Goal: Navigation & Orientation: Understand site structure

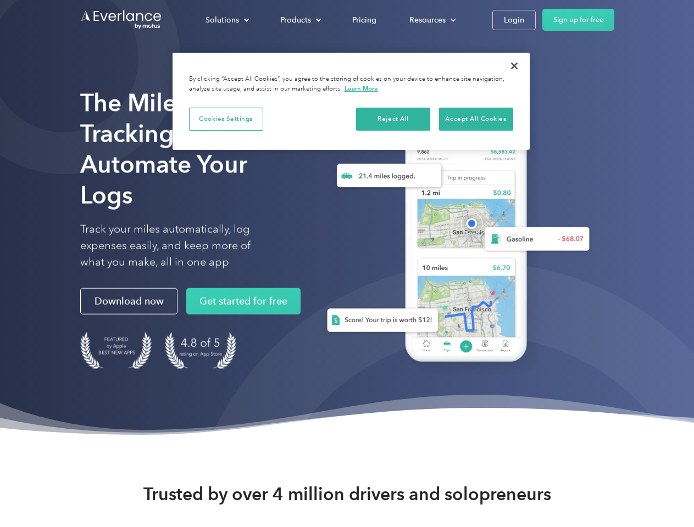
click at [227, 20] on div "Solutions" at bounding box center [222, 20] width 34 height 14
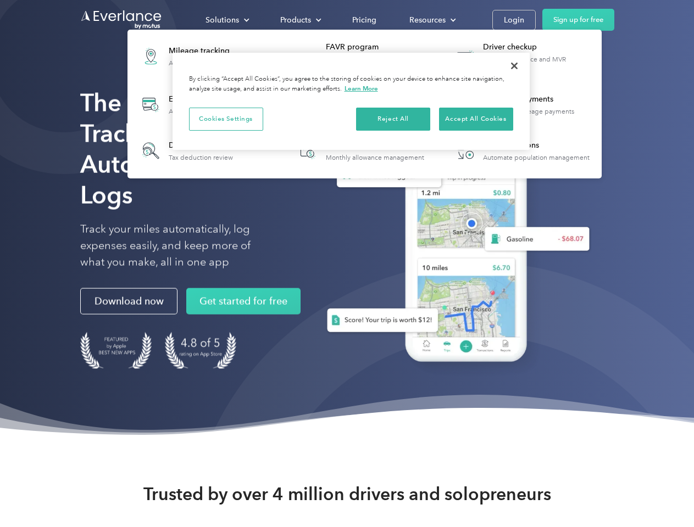
click at [299, 20] on div "Products" at bounding box center [295, 20] width 31 height 14
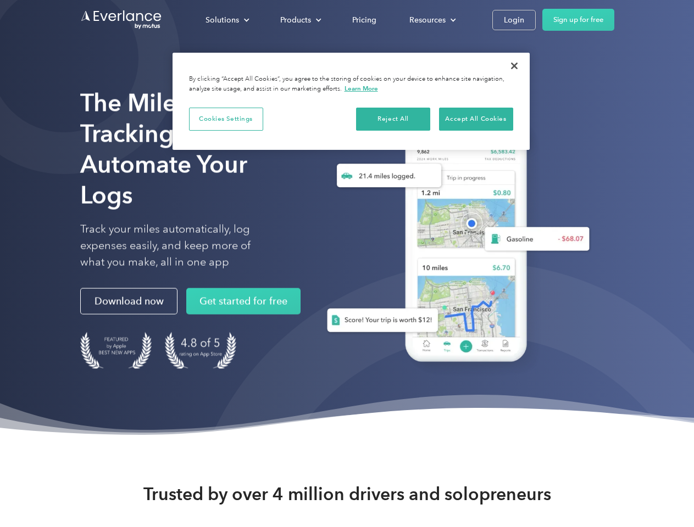
click at [431, 20] on div "Resources" at bounding box center [427, 20] width 36 height 14
click at [226, 119] on button "Cookies Settings" at bounding box center [226, 119] width 74 height 23
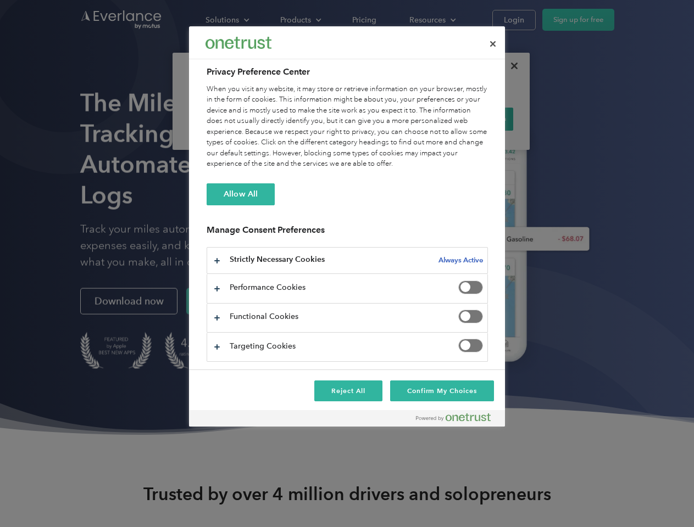
click at [393, 119] on div "When you visit any website, it may store or retrieve information on your browse…" at bounding box center [347, 127] width 281 height 86
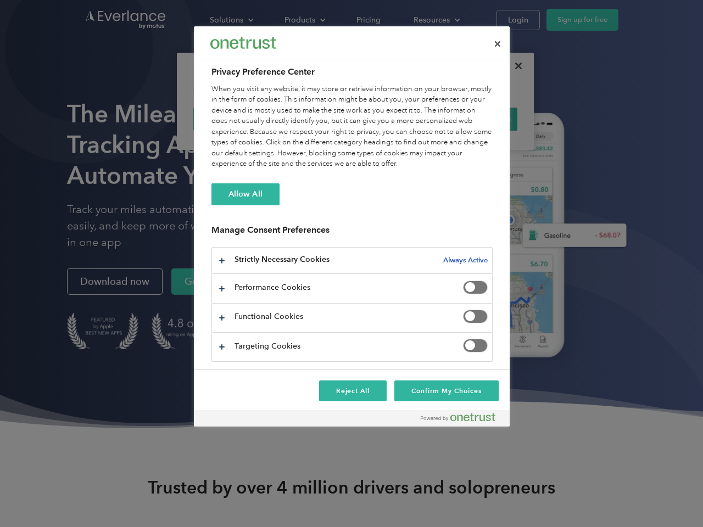
click at [476, 119] on div "When you visit any website, it may store or retrieve information on your browse…" at bounding box center [351, 127] width 281 height 86
click at [514, 66] on div at bounding box center [351, 263] width 703 height 527
